Goal: Find specific page/section: Find specific page/section

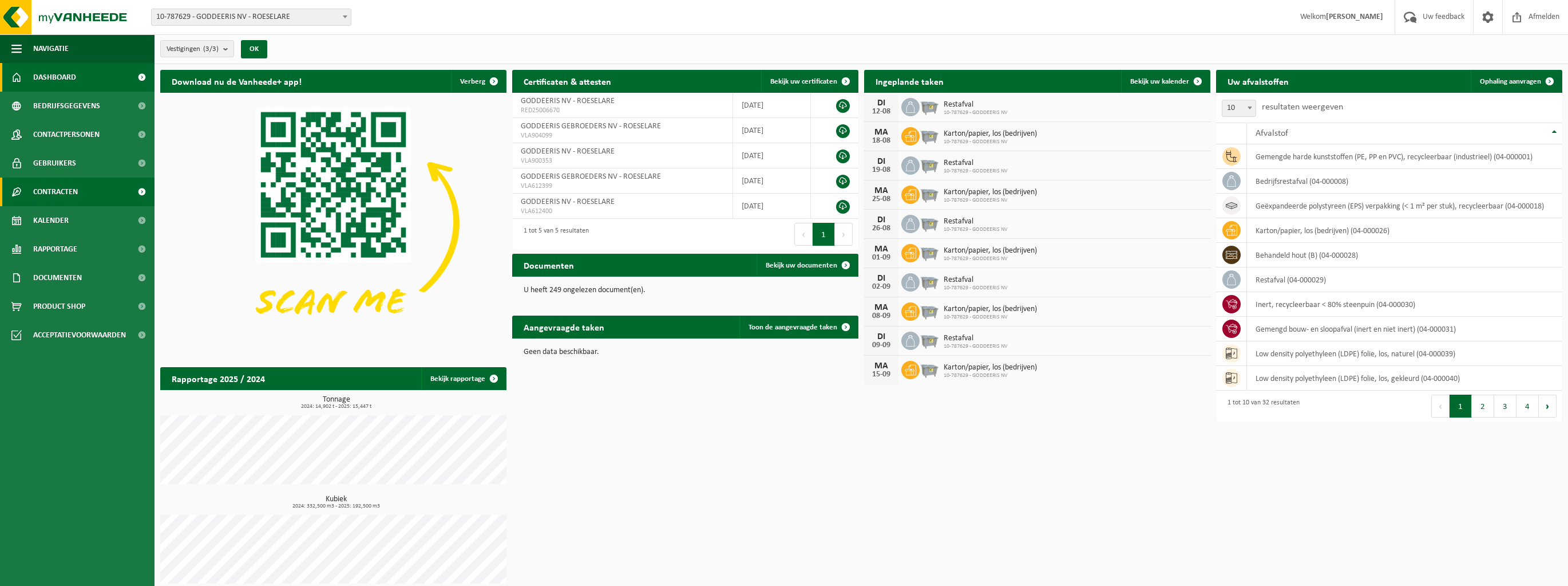
click at [143, 192] on span at bounding box center [141, 192] width 26 height 28
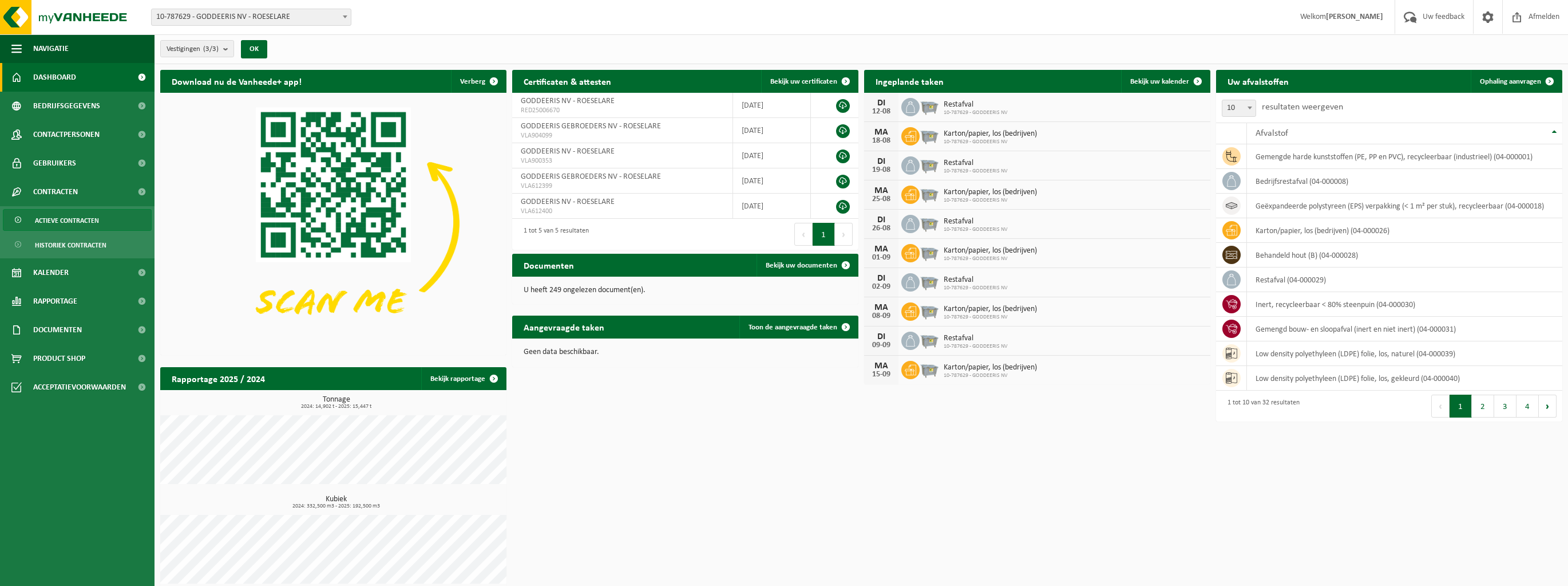
click at [78, 222] on span "Actieve contracten" at bounding box center [67, 221] width 64 height 22
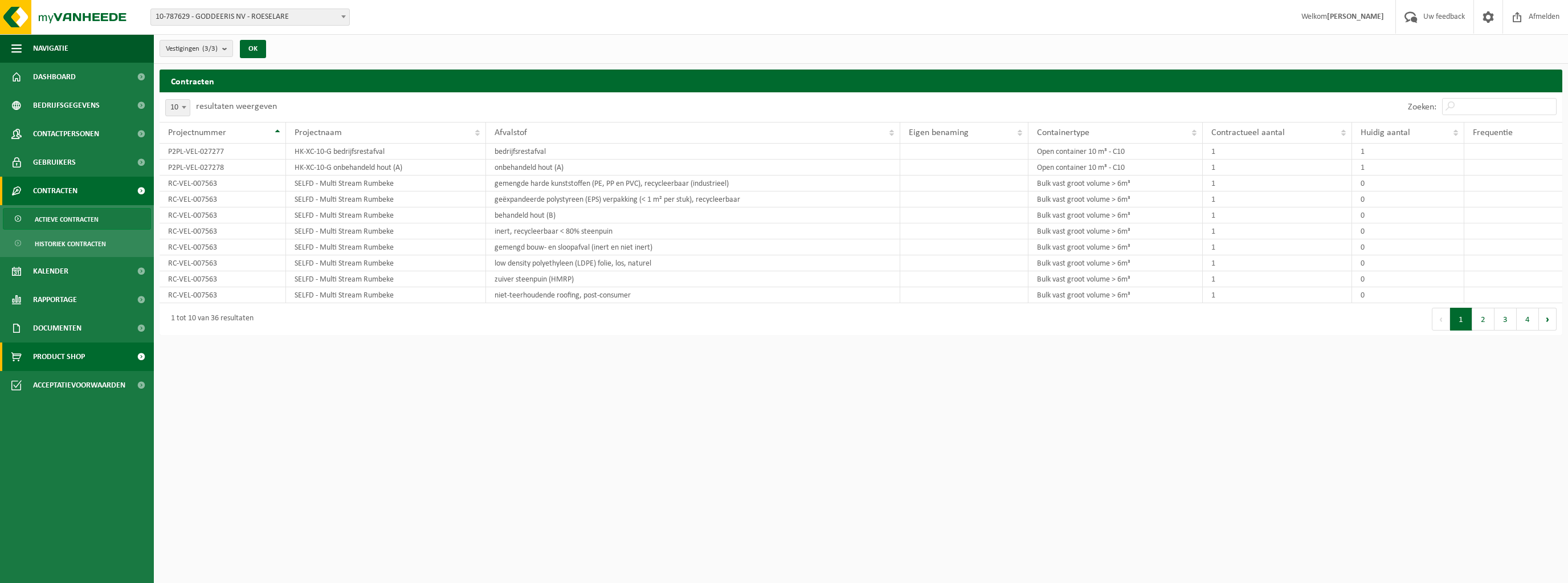
click at [140, 353] on span at bounding box center [140, 356] width 26 height 28
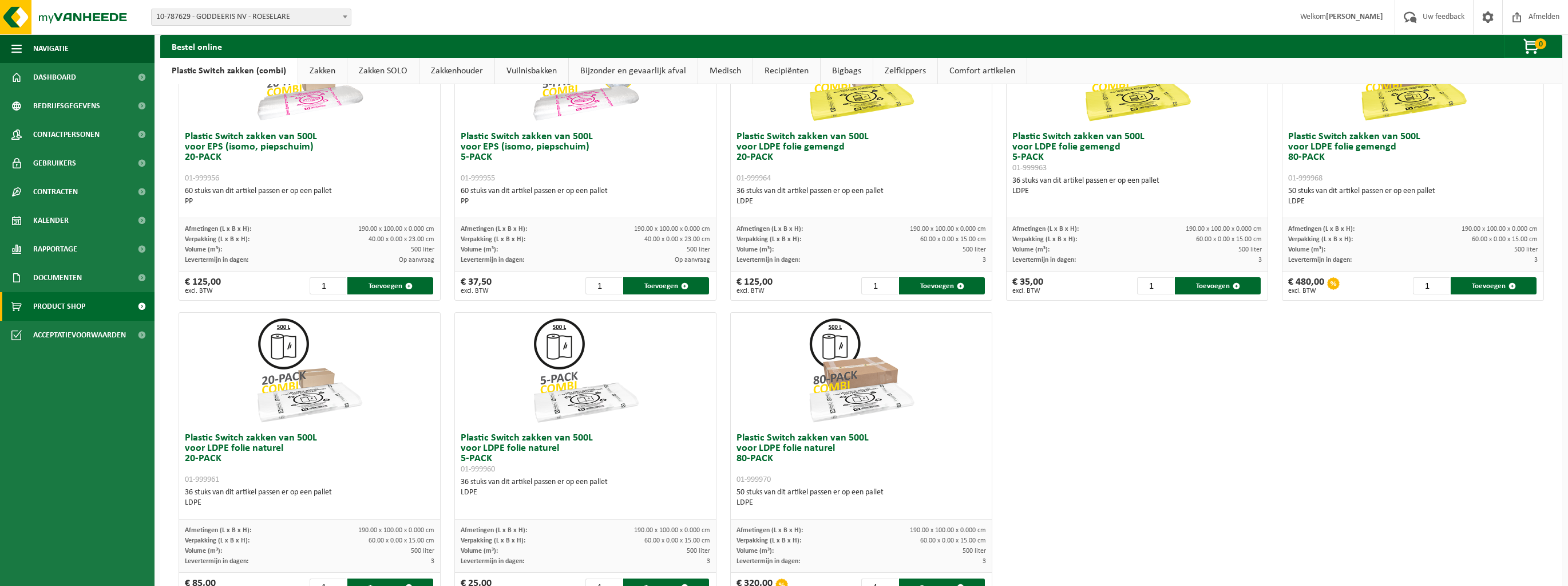
scroll to position [304, 0]
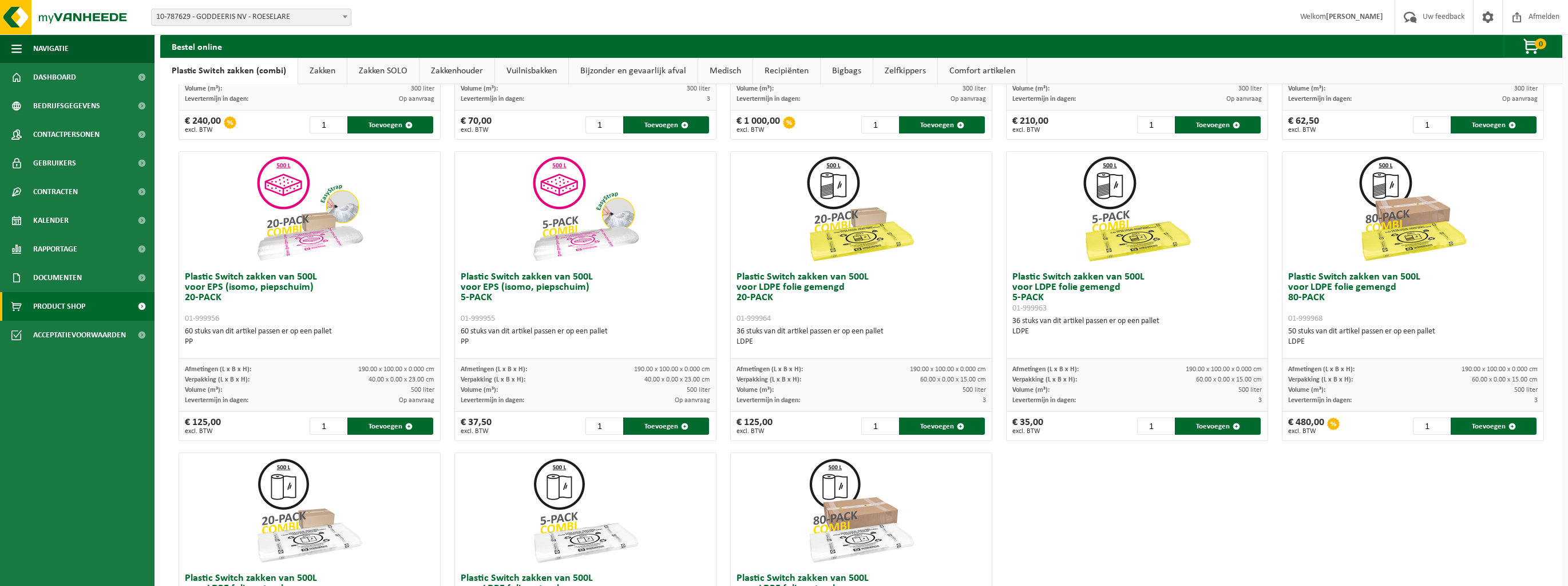
click at [321, 72] on link "Zakken" at bounding box center [322, 71] width 48 height 26
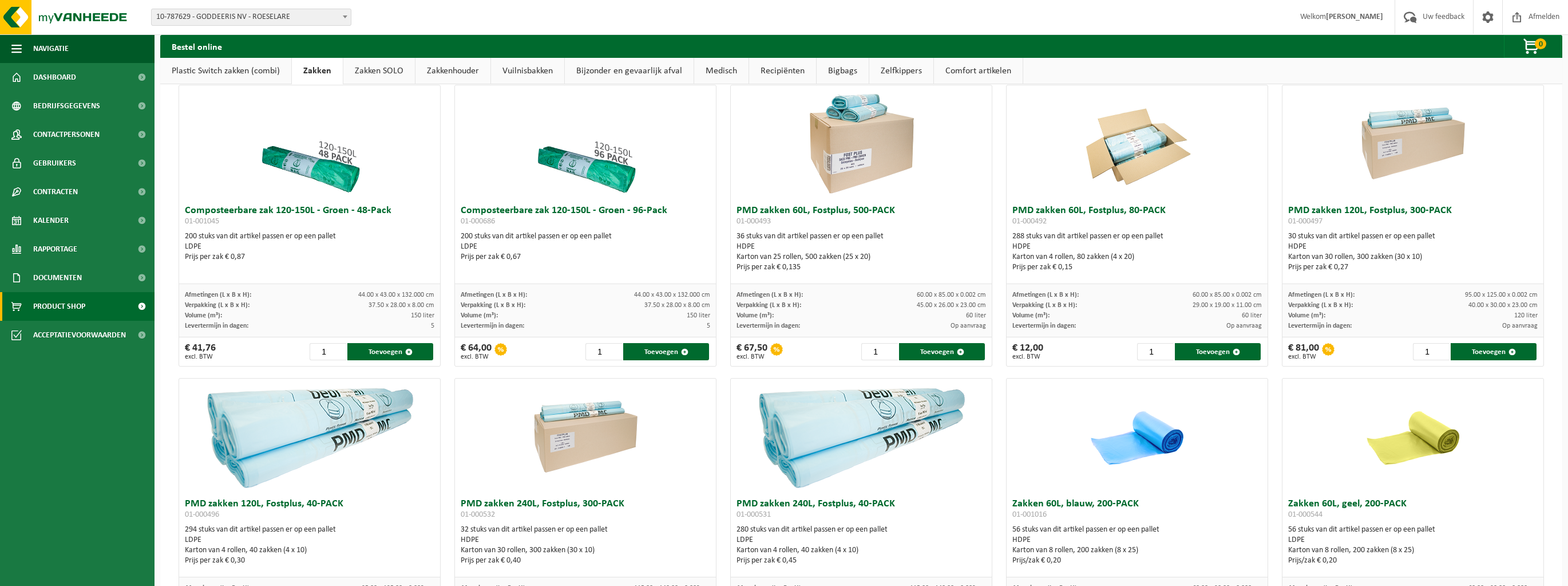
scroll to position [687, 0]
